Goal: Transaction & Acquisition: Book appointment/travel/reservation

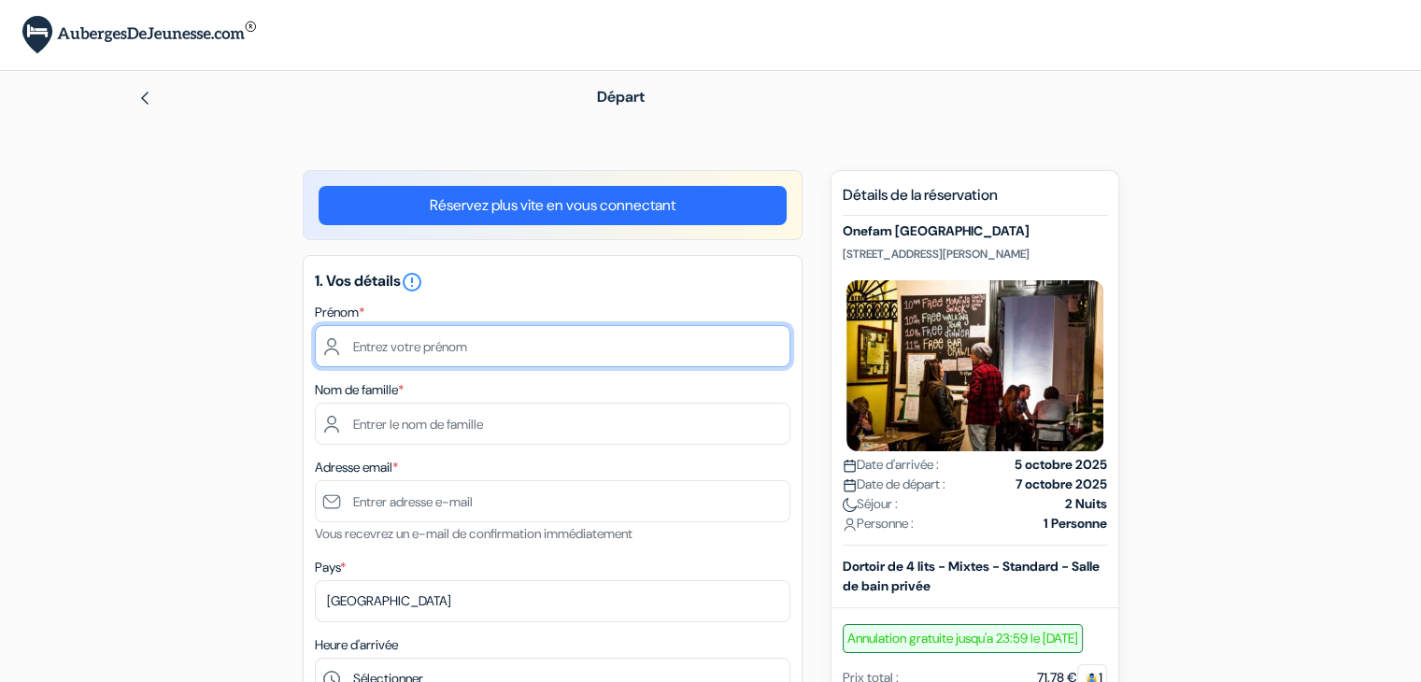
click at [484, 354] on input "text" at bounding box center [553, 346] width 476 height 42
type input "[PERSON_NAME]"
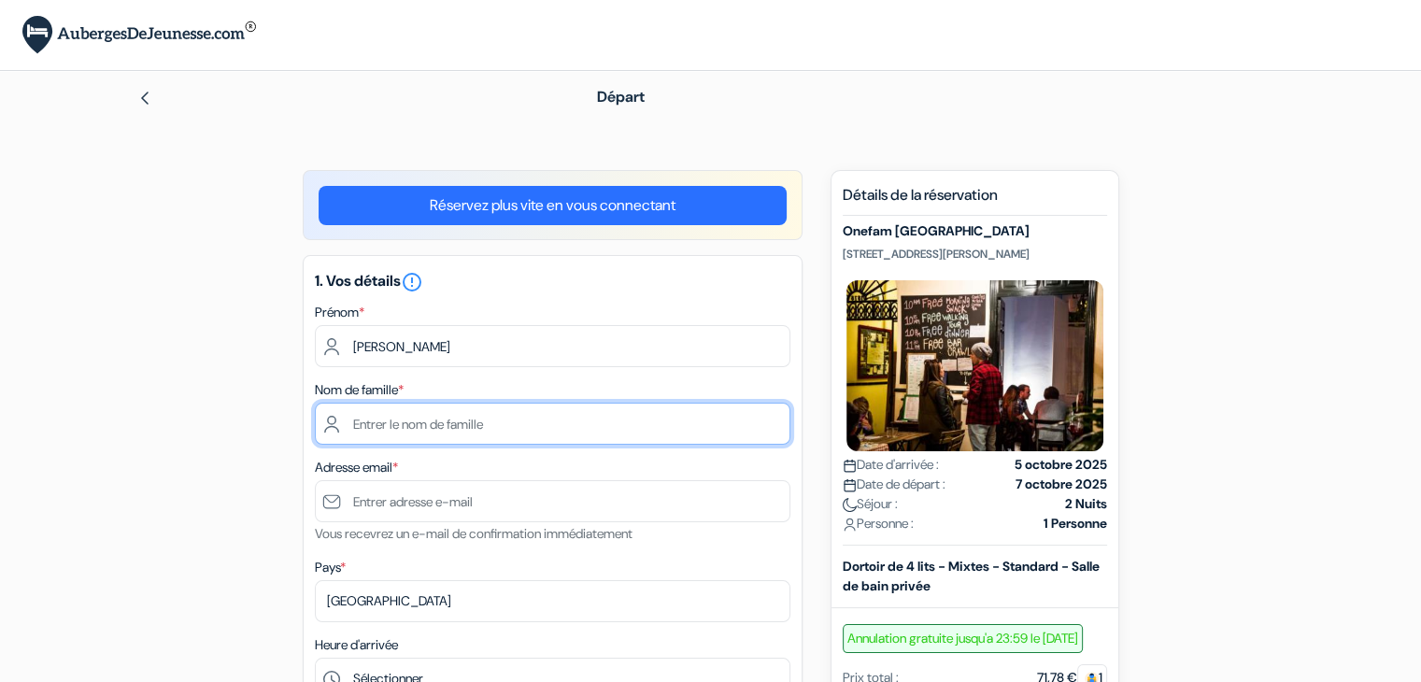
type input "GHASSOUB"
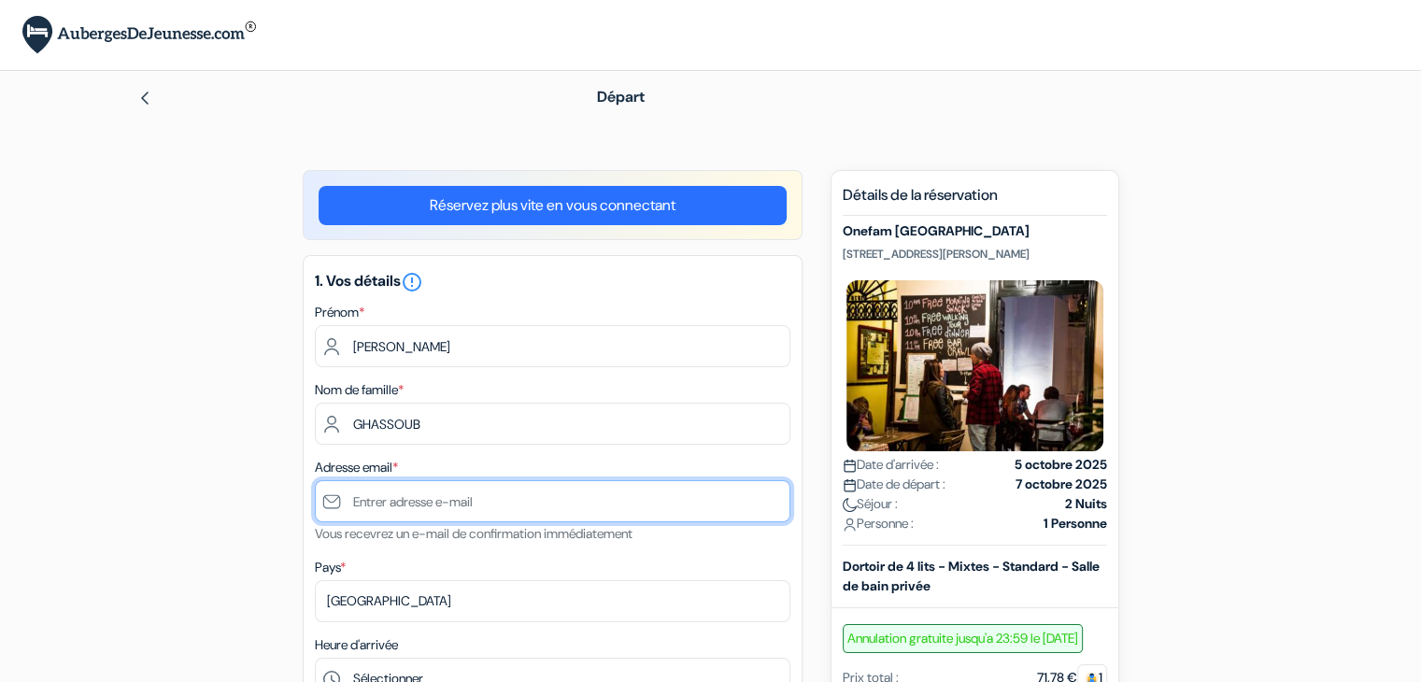
type input "[EMAIL_ADDRESS][DOMAIN_NAME]"
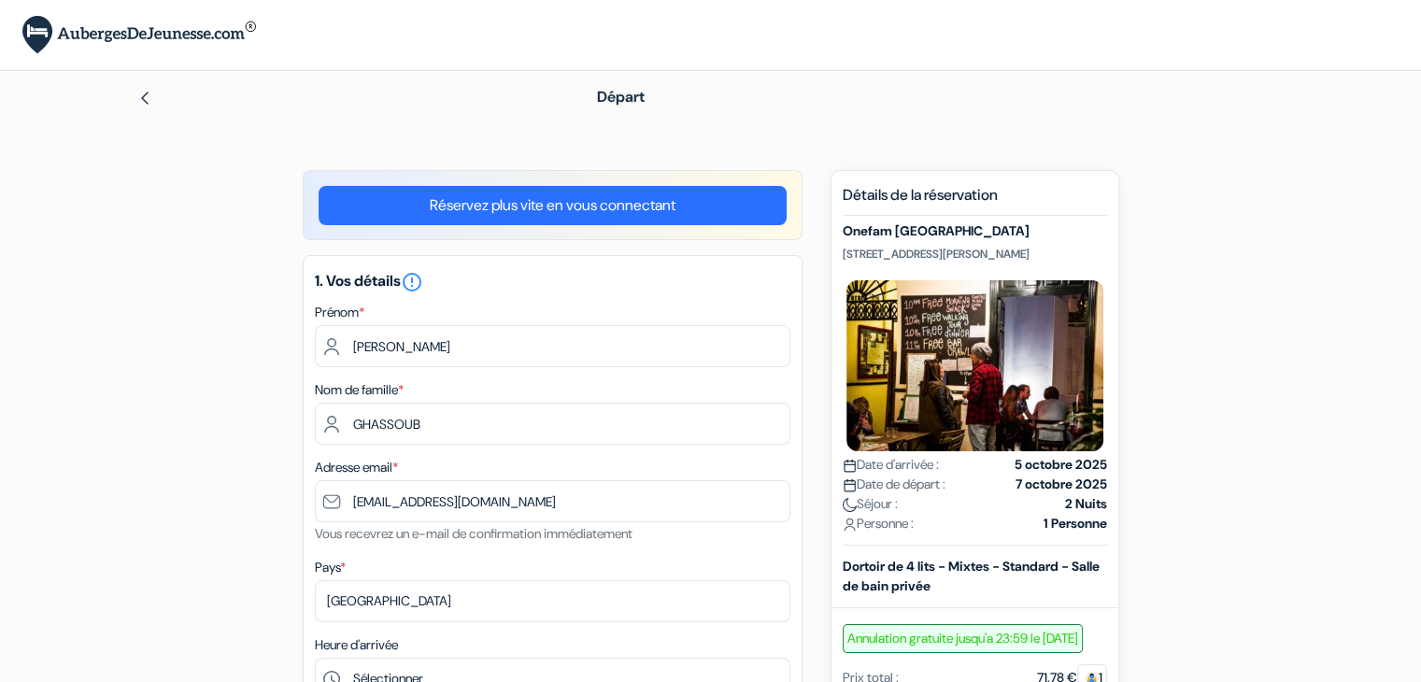
type input "0668797828"
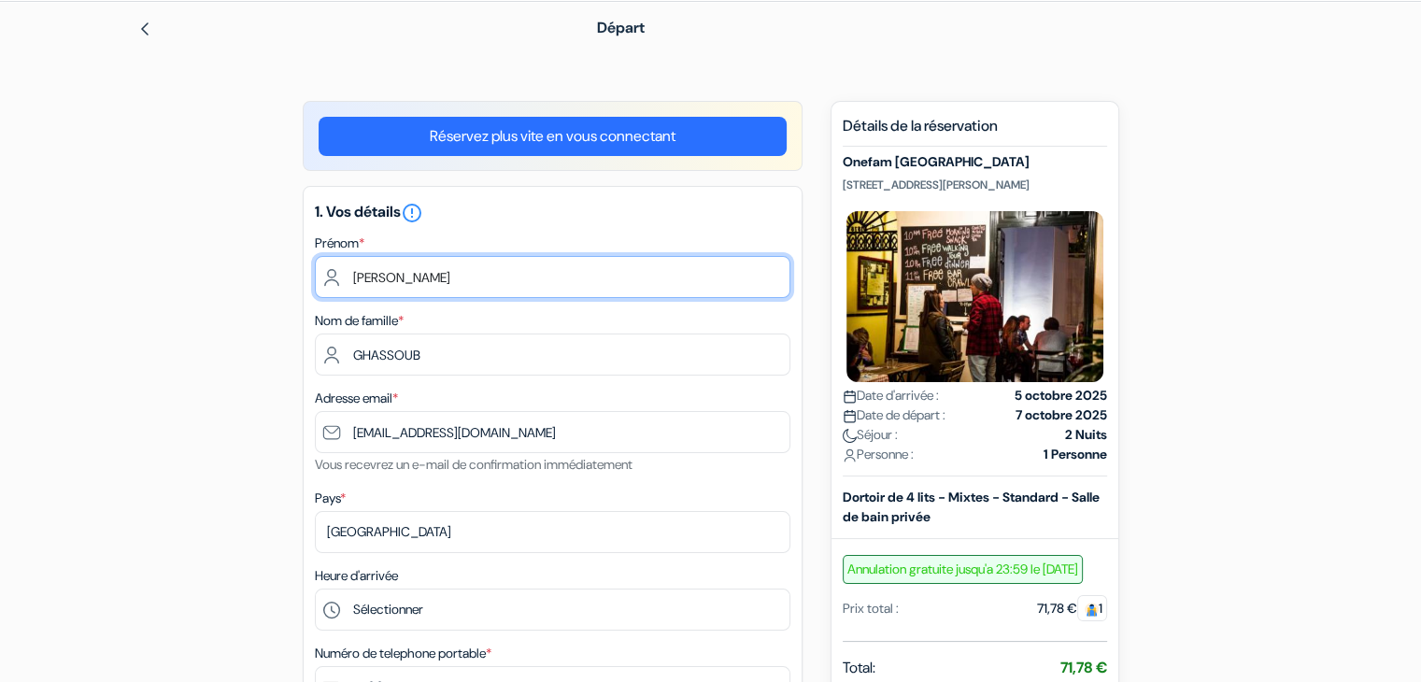
scroll to position [55, 0]
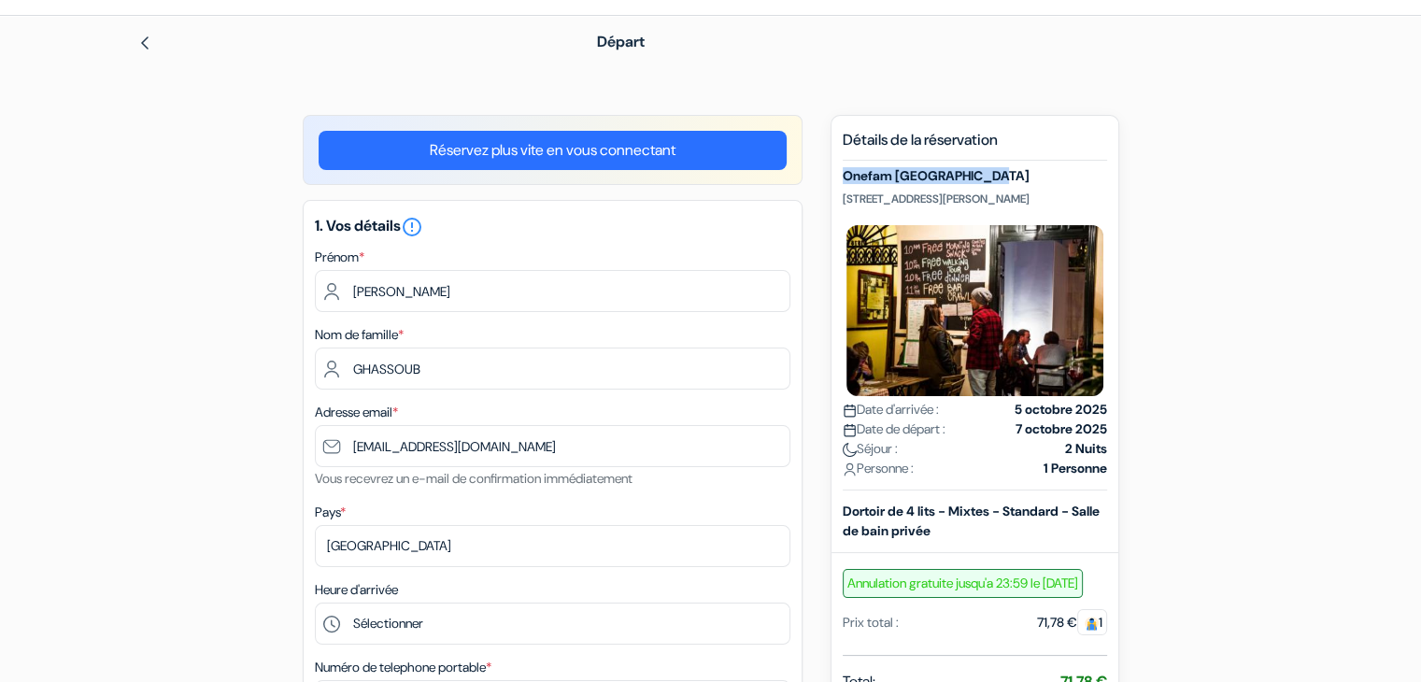
drag, startPoint x: 987, startPoint y: 167, endPoint x: 840, endPoint y: 177, distance: 147.0
click at [840, 177] on div "Nouvelle Réservation Détails de la réservation Onefam [GEOGRAPHIC_DATA] Centro …" at bounding box center [975, 490] width 289 height 751
copy h5 "Onefam [GEOGRAPHIC_DATA]"
